Goal: Task Accomplishment & Management: Use online tool/utility

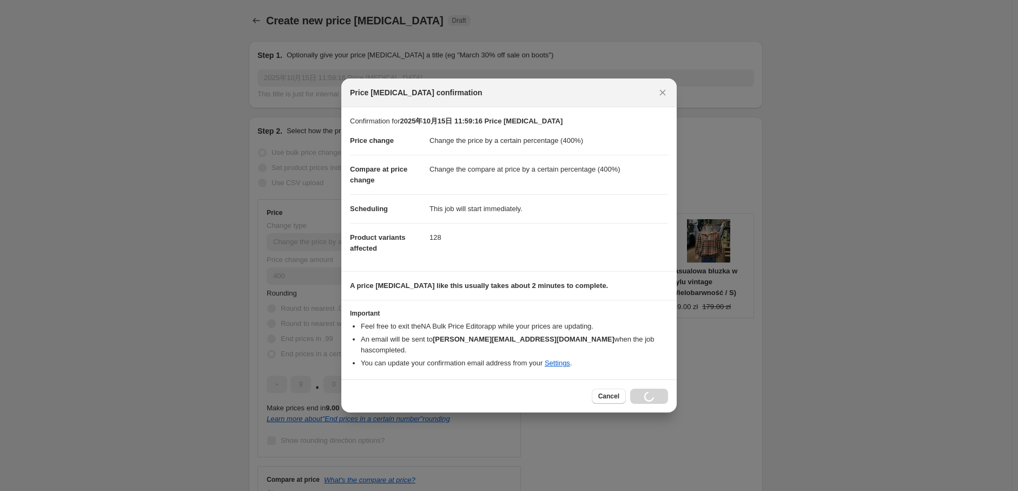
select select "percentage"
select select "tag"
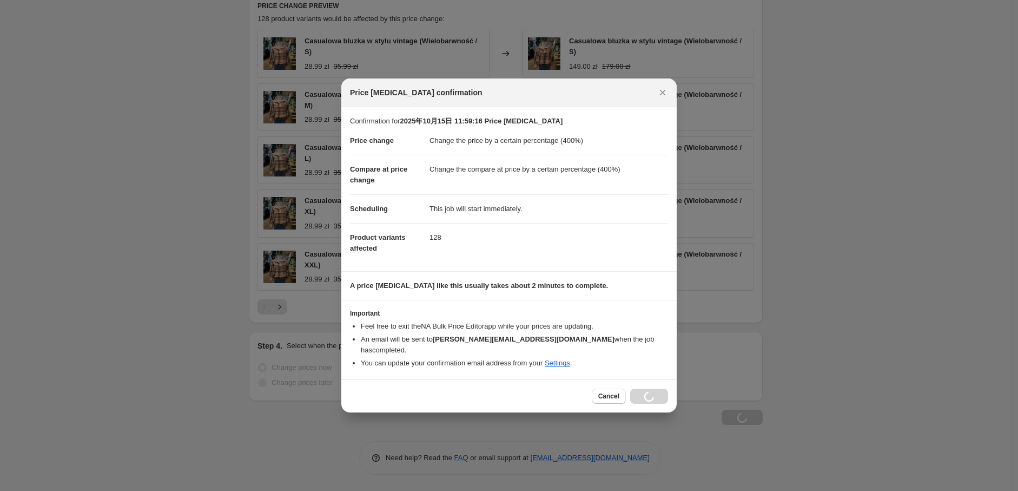
click at [544, 92] on div "Price [MEDICAL_DATA] confirmation" at bounding box center [499, 92] width 299 height 11
click at [660, 98] on icon "Close" at bounding box center [662, 92] width 11 height 11
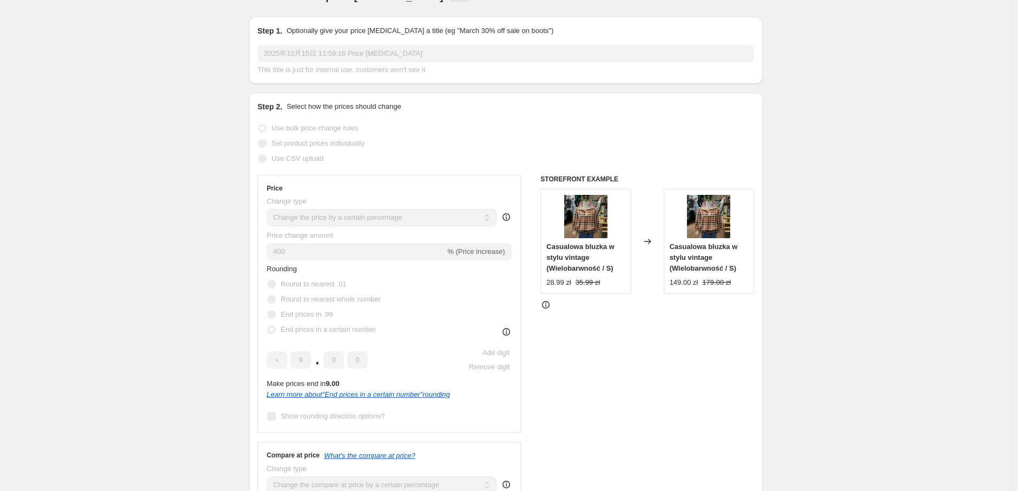
scroll to position [0, 0]
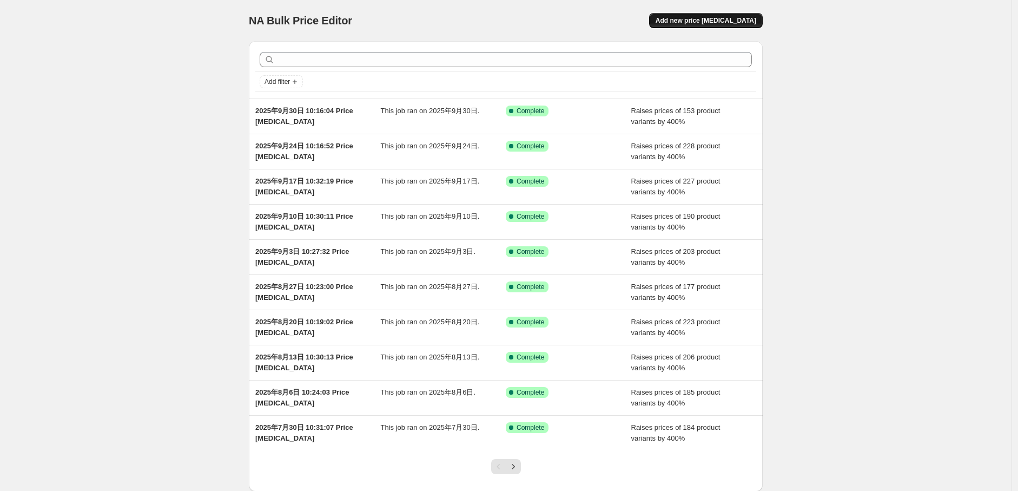
click at [715, 23] on span "Add new price [MEDICAL_DATA]" at bounding box center [706, 20] width 101 height 9
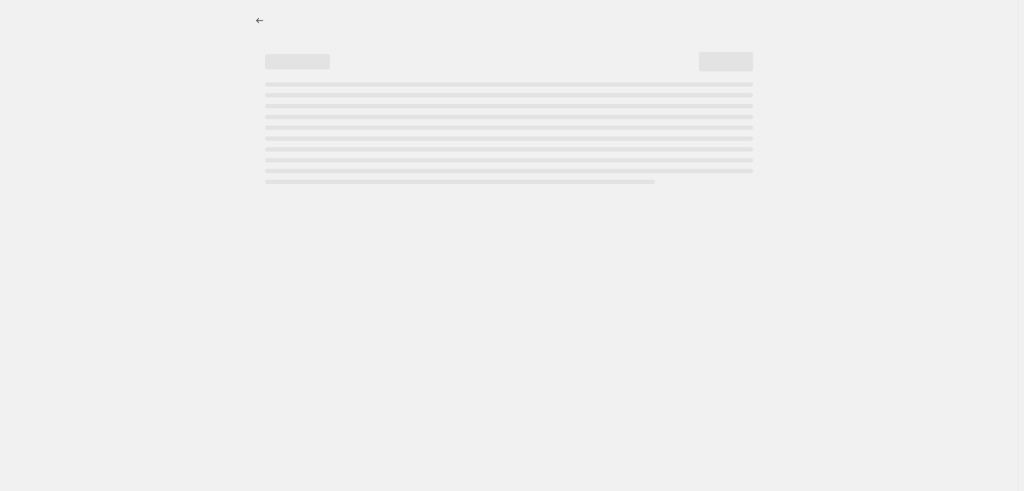
select select "percentage"
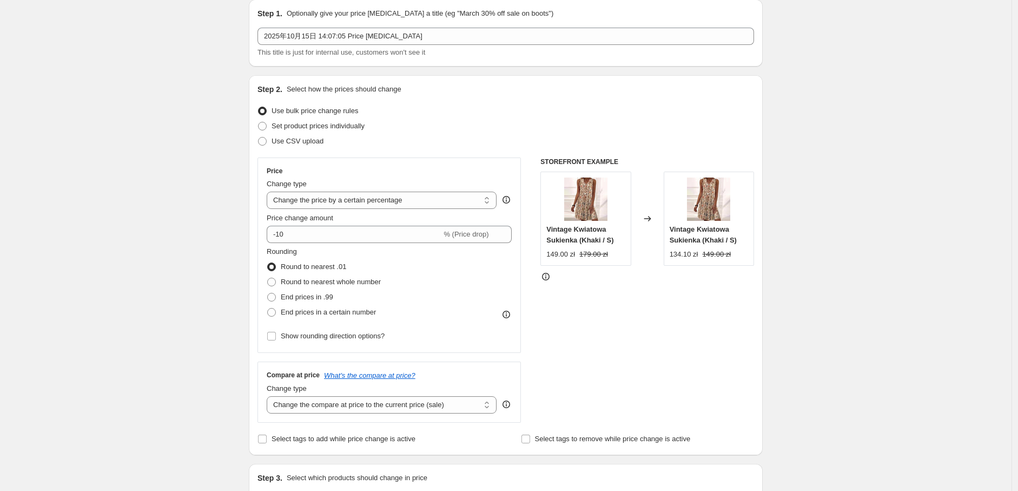
scroll to position [60, 0]
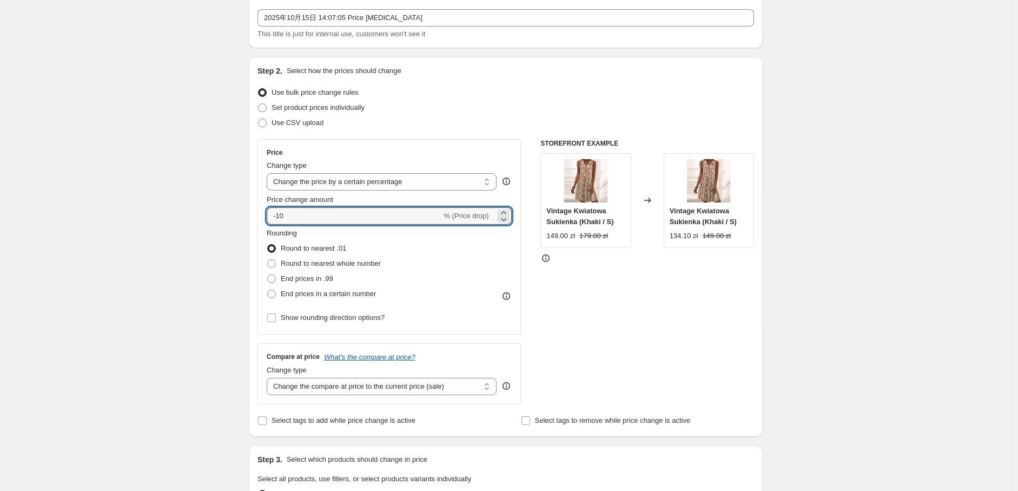
drag, startPoint x: 305, startPoint y: 223, endPoint x: 252, endPoint y: 221, distance: 52.5
click at [253, 221] on div "Step 2. Select how the prices should change Use bulk price change rules Set pro…" at bounding box center [506, 247] width 514 height 380
type input "400"
click at [321, 297] on span "End prices in a certain number" at bounding box center [328, 293] width 95 height 8
click at [268, 290] on input "End prices in a certain number" at bounding box center [267, 289] width 1 height 1
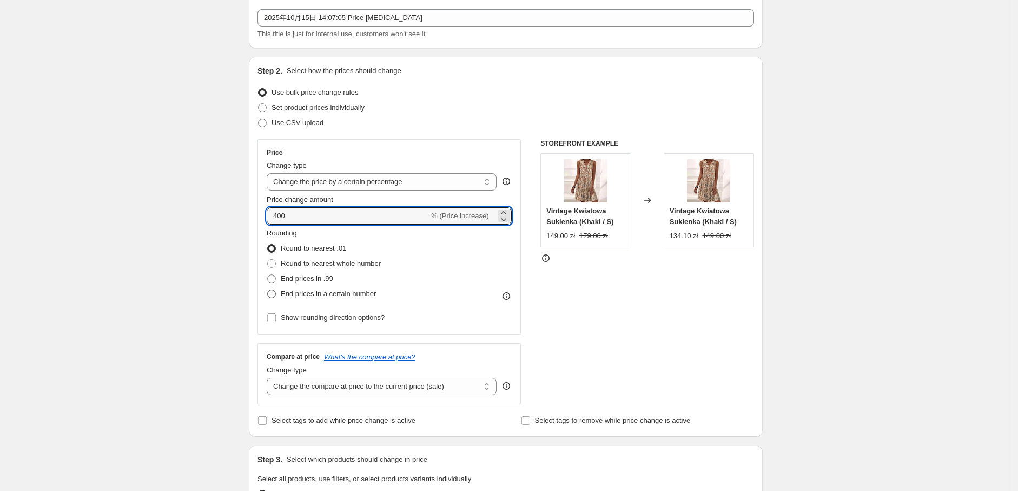
radio input "true"
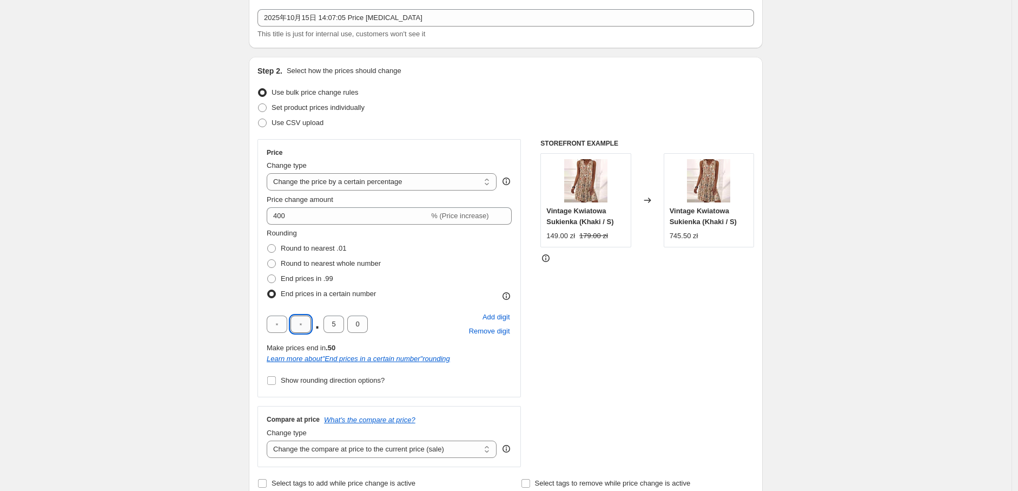
click at [309, 321] on input "text" at bounding box center [300, 323] width 21 height 17
type input "9"
drag, startPoint x: 339, startPoint y: 323, endPoint x: 322, endPoint y: 322, distance: 17.4
click at [322, 322] on div "9 . 5 0" at bounding box center [317, 323] width 101 height 17
type input "0"
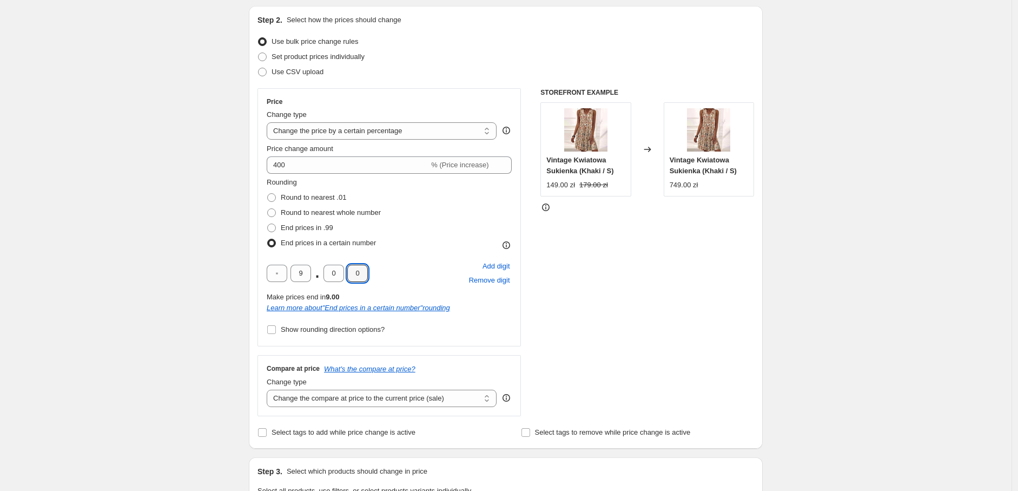
scroll to position [180, 0]
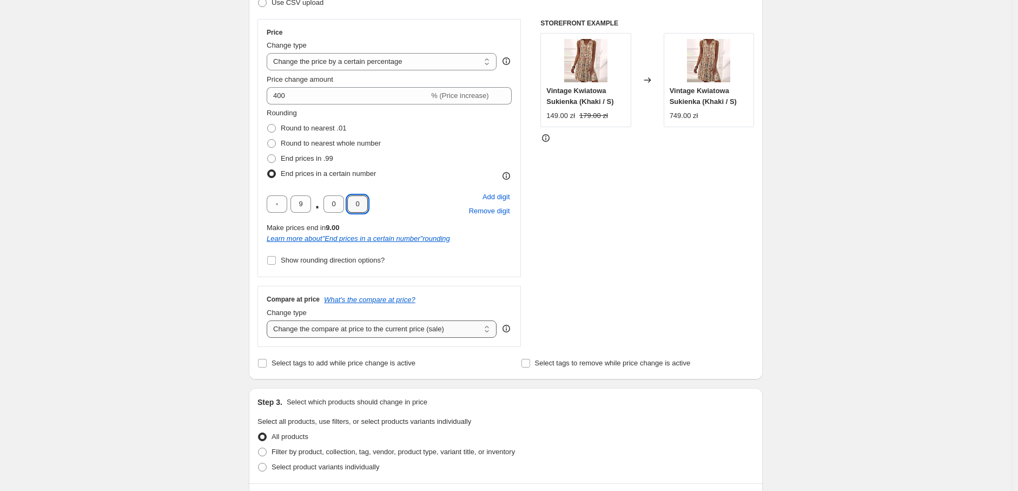
click at [355, 333] on select "Change the compare at price to the current price (sale) Change the compare at p…" at bounding box center [382, 328] width 230 height 17
select select "percentage"
click at [269, 320] on select "Change the compare at price to the current price (sale) Change the compare at p…" at bounding box center [382, 328] width 230 height 17
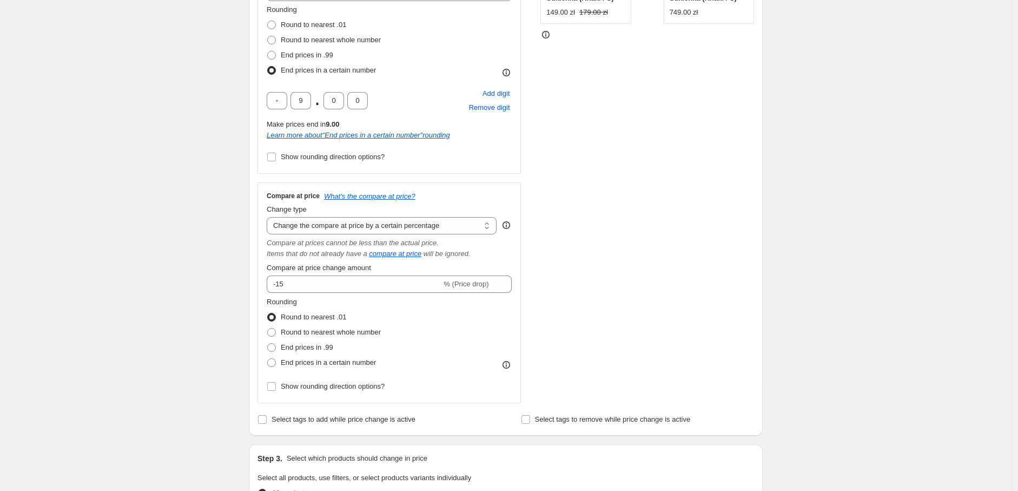
scroll to position [300, 0]
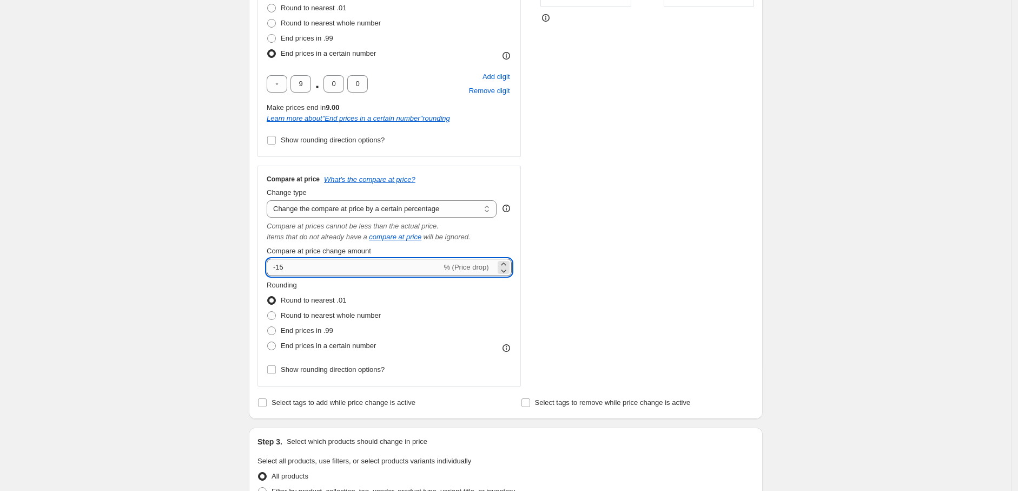
drag, startPoint x: 296, startPoint y: 266, endPoint x: 274, endPoint y: 266, distance: 22.2
click at [274, 266] on input "-15" at bounding box center [354, 267] width 175 height 17
type input "400"
click at [319, 347] on span "End prices in a certain number" at bounding box center [328, 345] width 95 height 8
click at [268, 342] on input "End prices in a certain number" at bounding box center [267, 341] width 1 height 1
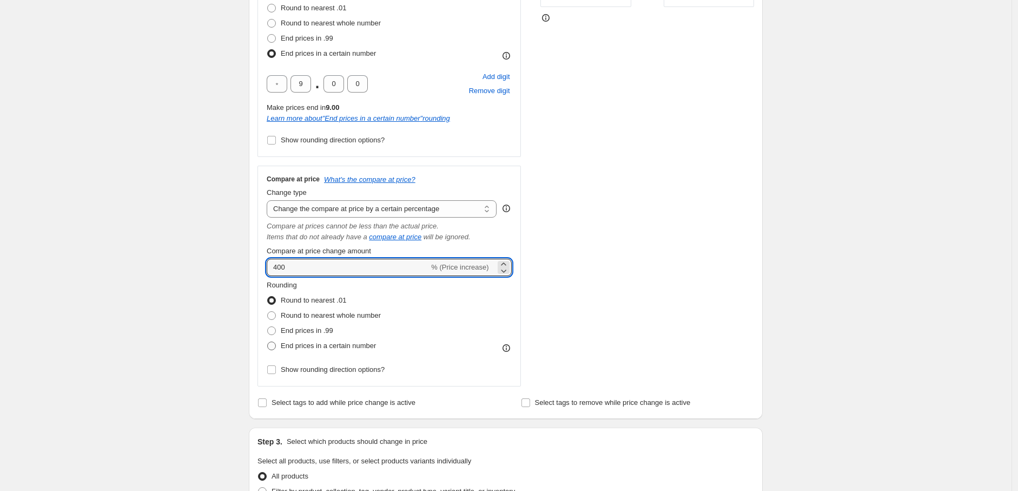
radio input "true"
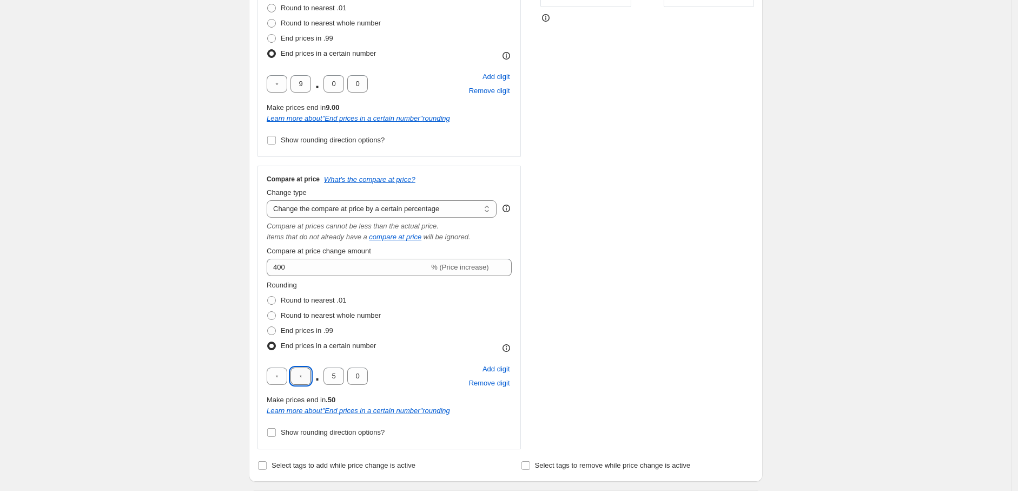
click at [308, 371] on input "text" at bounding box center [300, 375] width 21 height 17
type input "9"
drag, startPoint x: 337, startPoint y: 376, endPoint x: 327, endPoint y: 376, distance: 9.7
click at [327, 376] on input "5" at bounding box center [333, 375] width 21 height 17
type input "0"
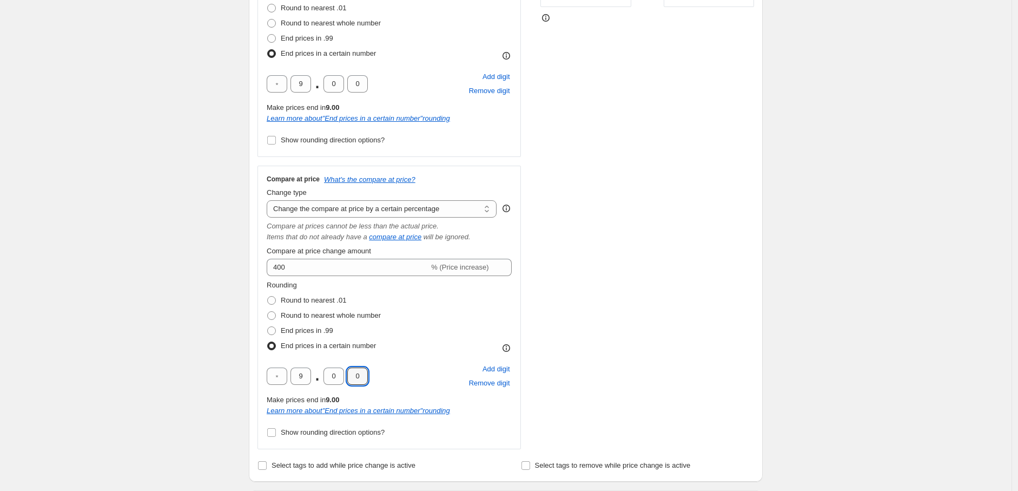
click at [237, 309] on div "Create new price [MEDICAL_DATA]. This page is ready Create new price [MEDICAL_D…" at bounding box center [506, 383] width 1012 height 1366
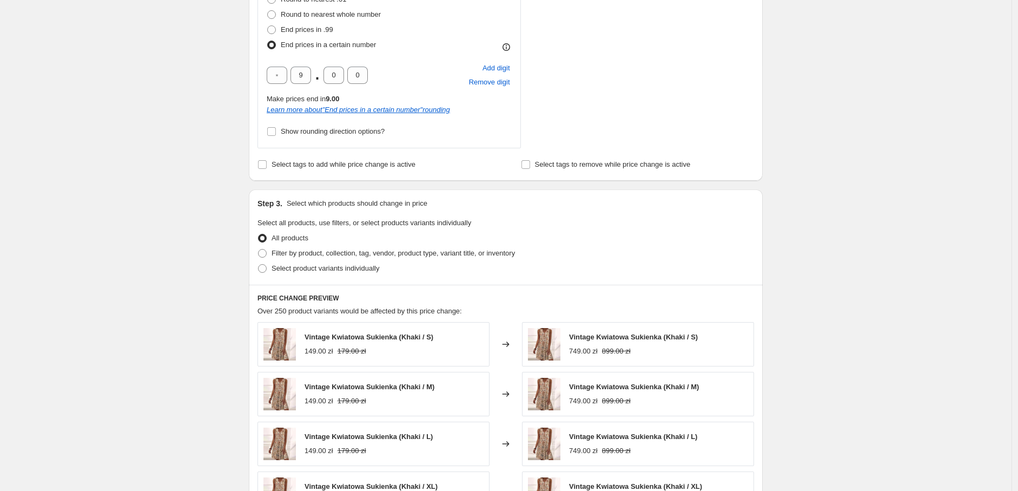
scroll to position [721, 0]
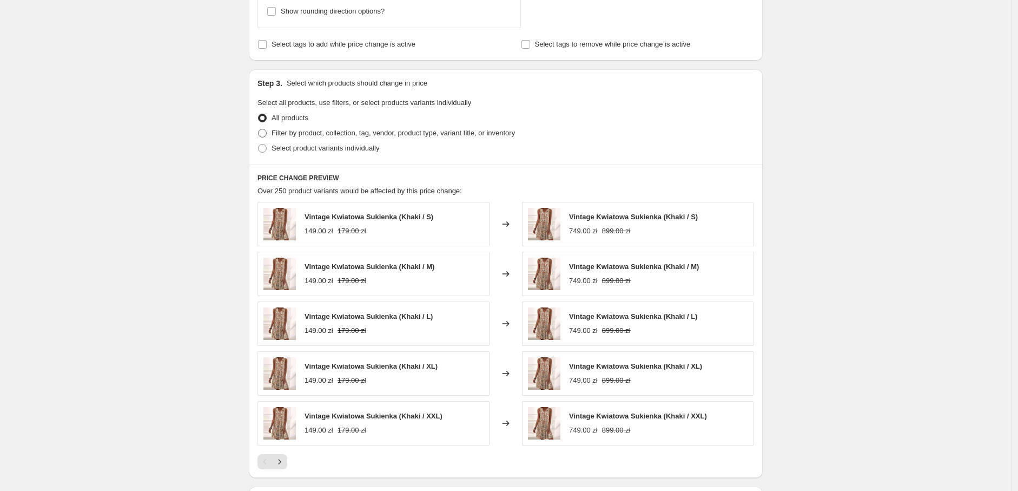
click at [304, 134] on span "Filter by product, collection, tag, vendor, product type, variant title, or inv…" at bounding box center [393, 133] width 243 height 8
click at [259, 129] on input "Filter by product, collection, tag, vendor, product type, variant title, or inv…" at bounding box center [258, 129] width 1 height 1
radio input "true"
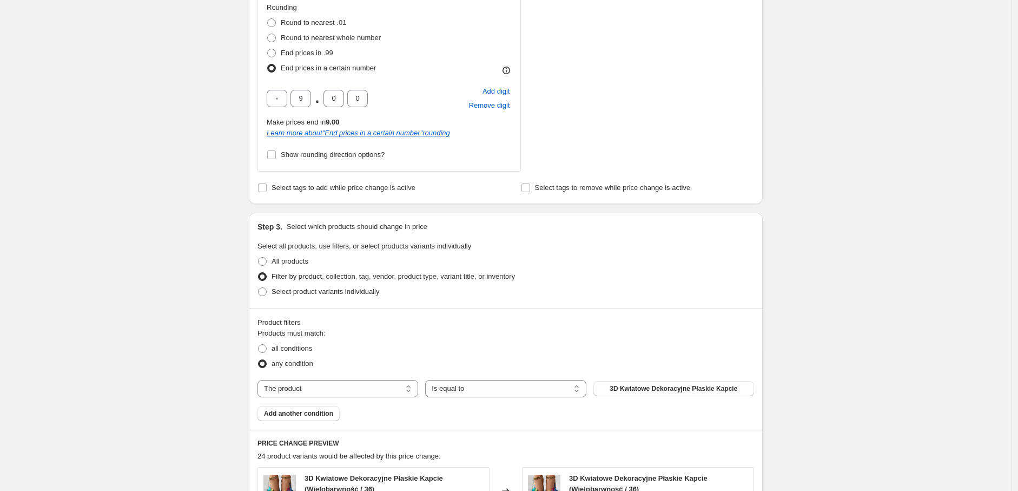
scroll to position [781, 0]
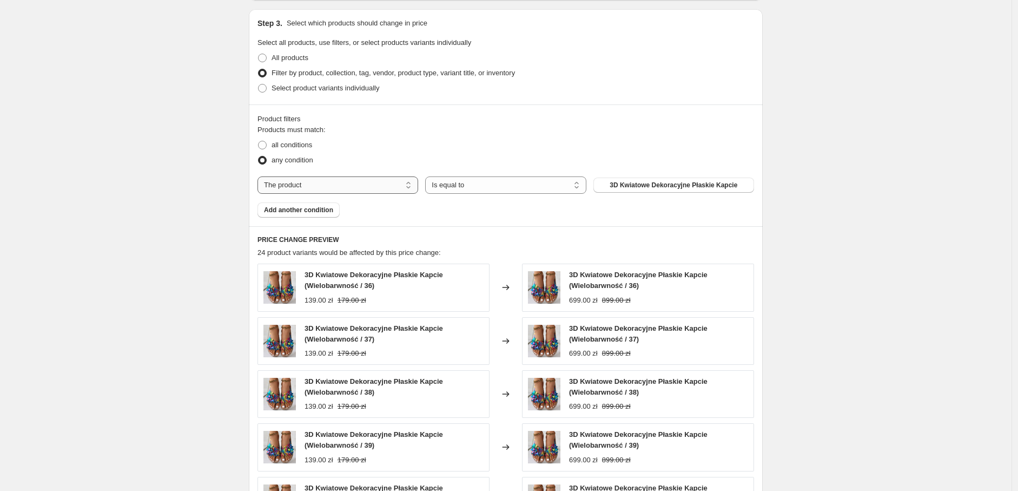
click at [341, 179] on select "The product The product's collection The product's tag The product's vendor The…" at bounding box center [337, 184] width 161 height 17
select select "tag"
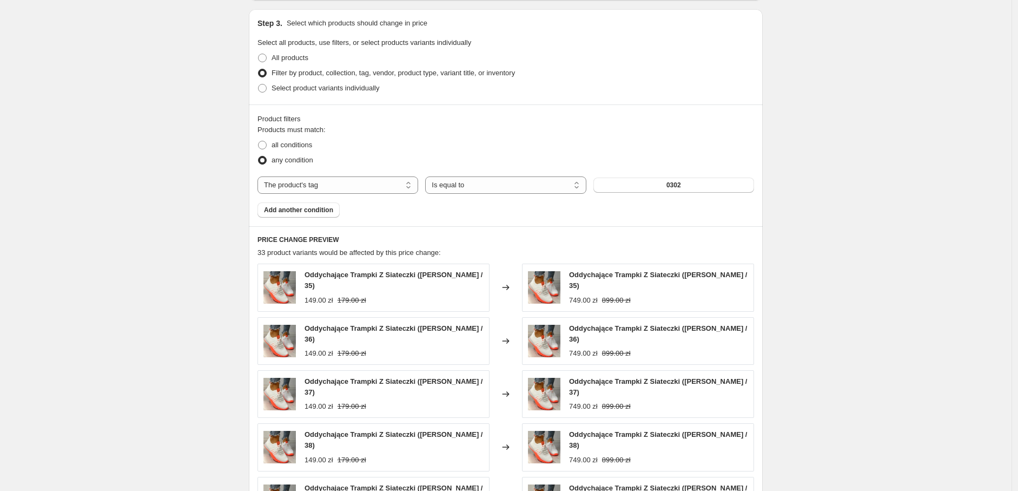
click at [651, 187] on button "0302" at bounding box center [673, 184] width 161 height 15
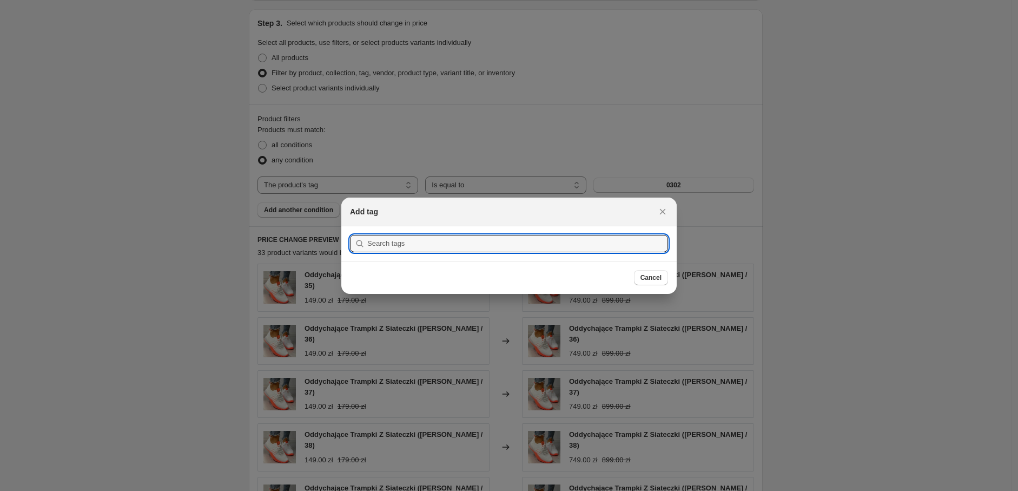
scroll to position [0, 0]
click at [514, 251] on input ":r2u:" at bounding box center [517, 243] width 301 height 17
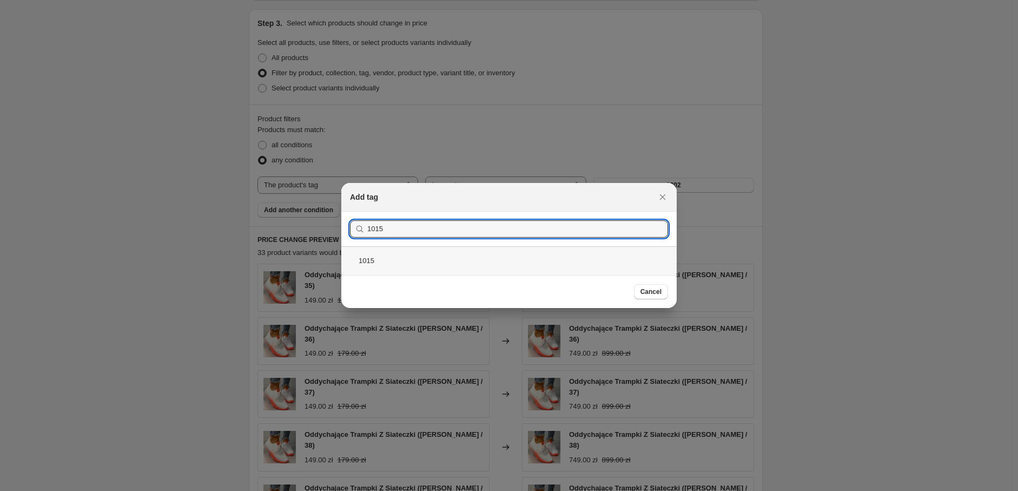
type input "1015"
click at [414, 257] on div "1015" at bounding box center [508, 260] width 335 height 29
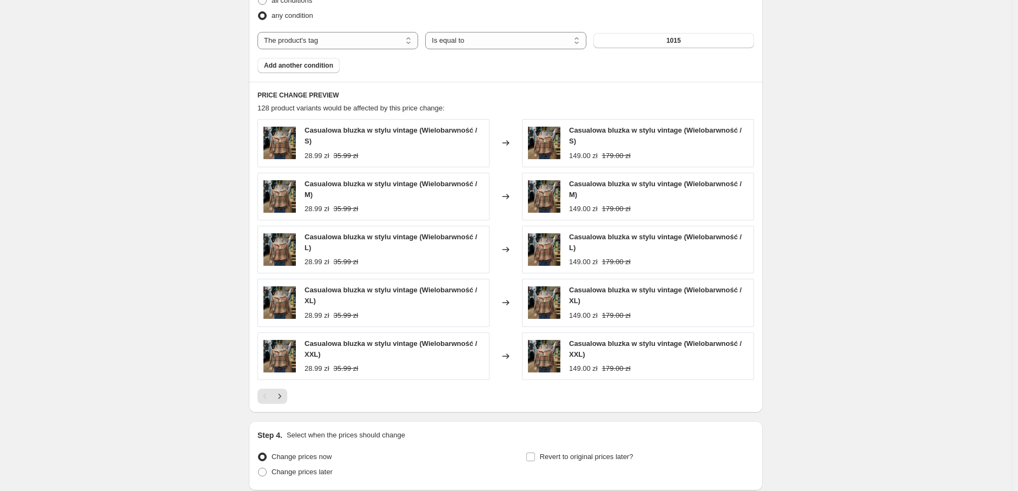
scroll to position [1015, 0]
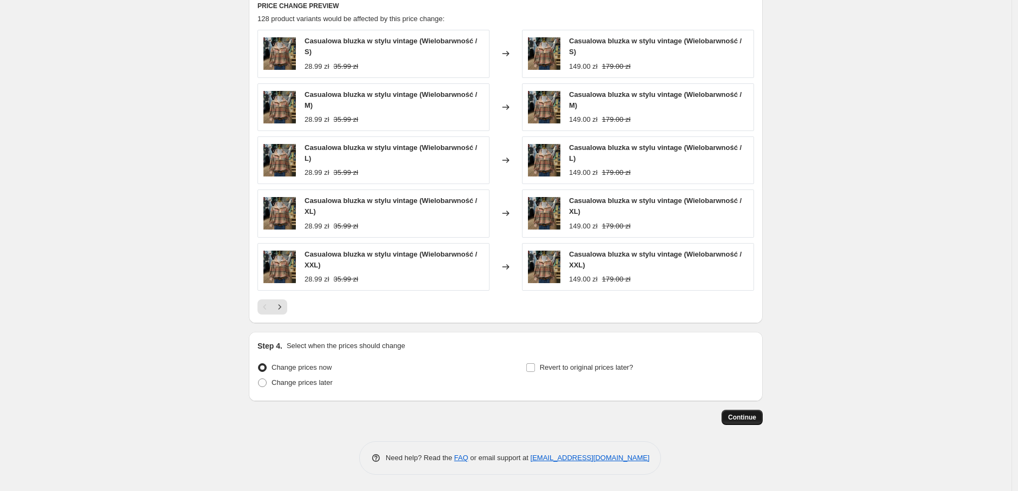
click at [751, 414] on span "Continue" at bounding box center [742, 417] width 28 height 9
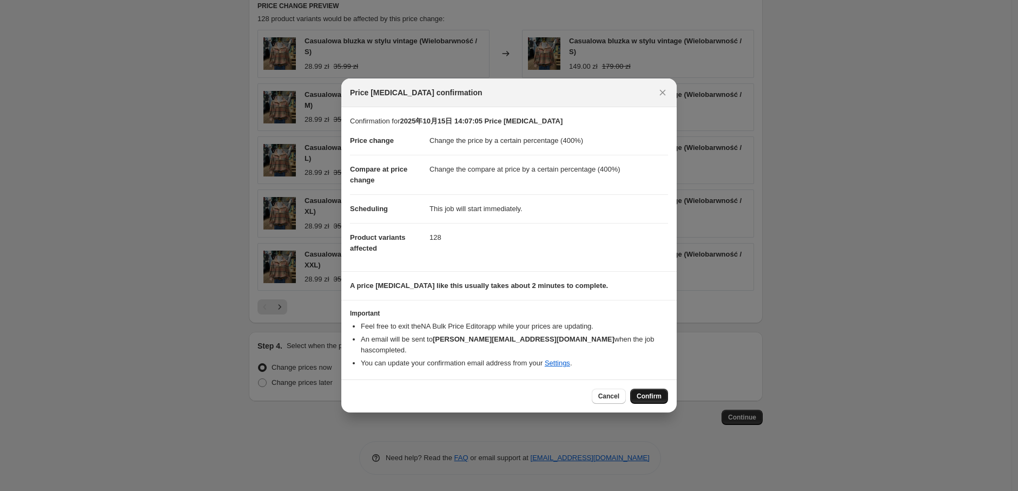
click at [646, 392] on span "Confirm" at bounding box center [649, 396] width 25 height 9
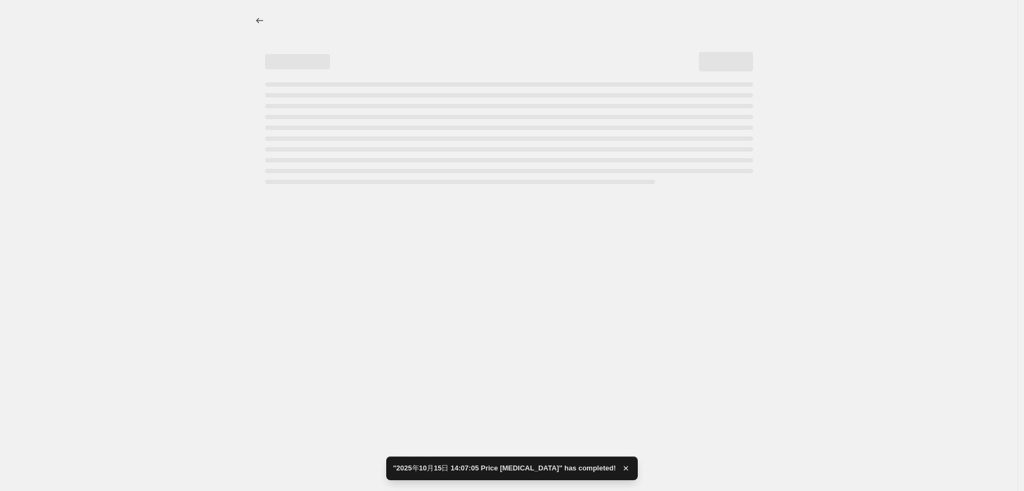
select select "percentage"
select select "tag"
